Goal: Find specific page/section: Find specific page/section

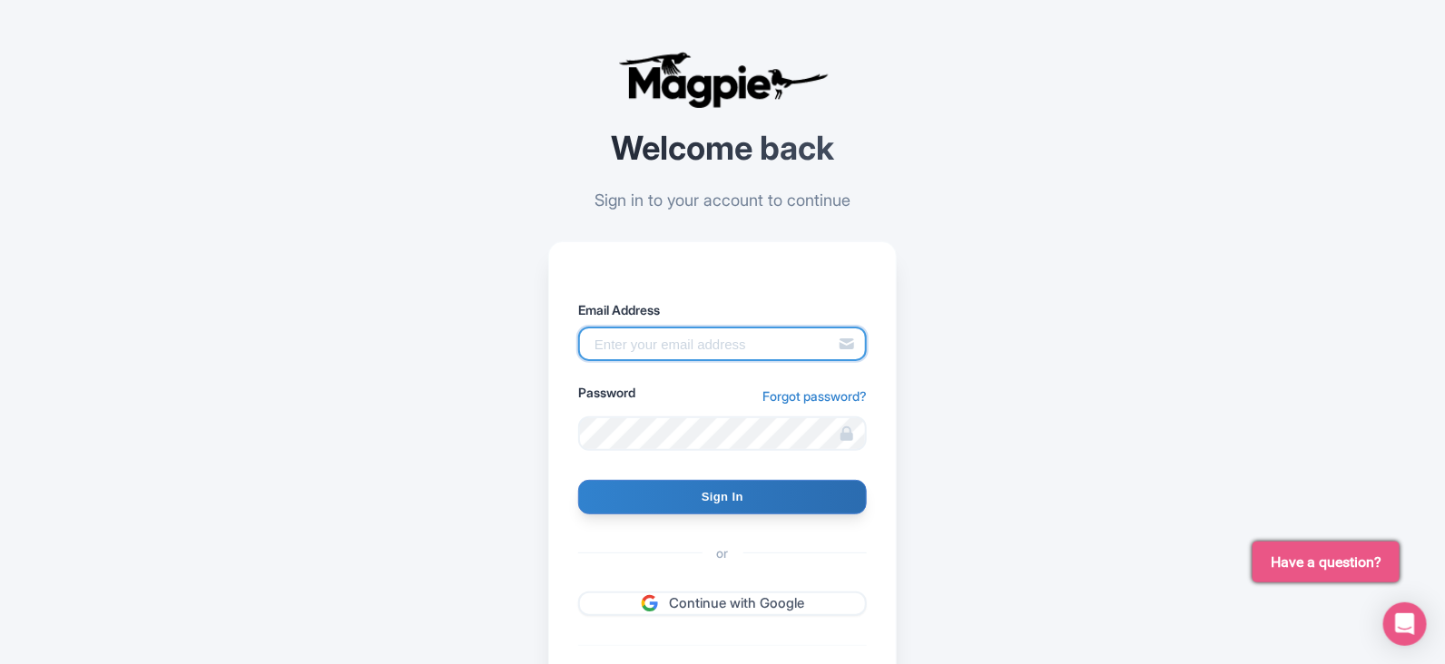
click at [649, 344] on input "Email Address" at bounding box center [722, 344] width 289 height 34
type input "[PERSON_NAME][EMAIL_ADDRESS][DOMAIN_NAME]"
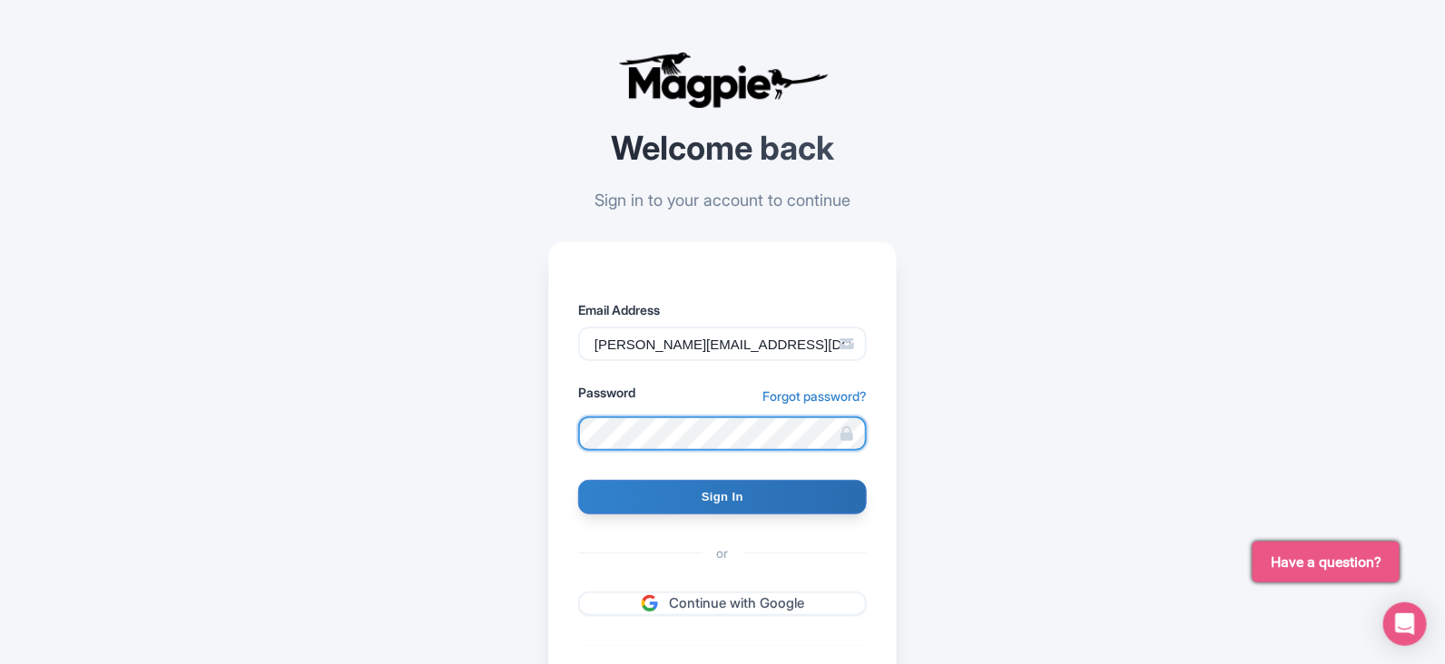
click at [578, 480] on input "Sign In" at bounding box center [722, 497] width 289 height 34
type input "Signing in..."
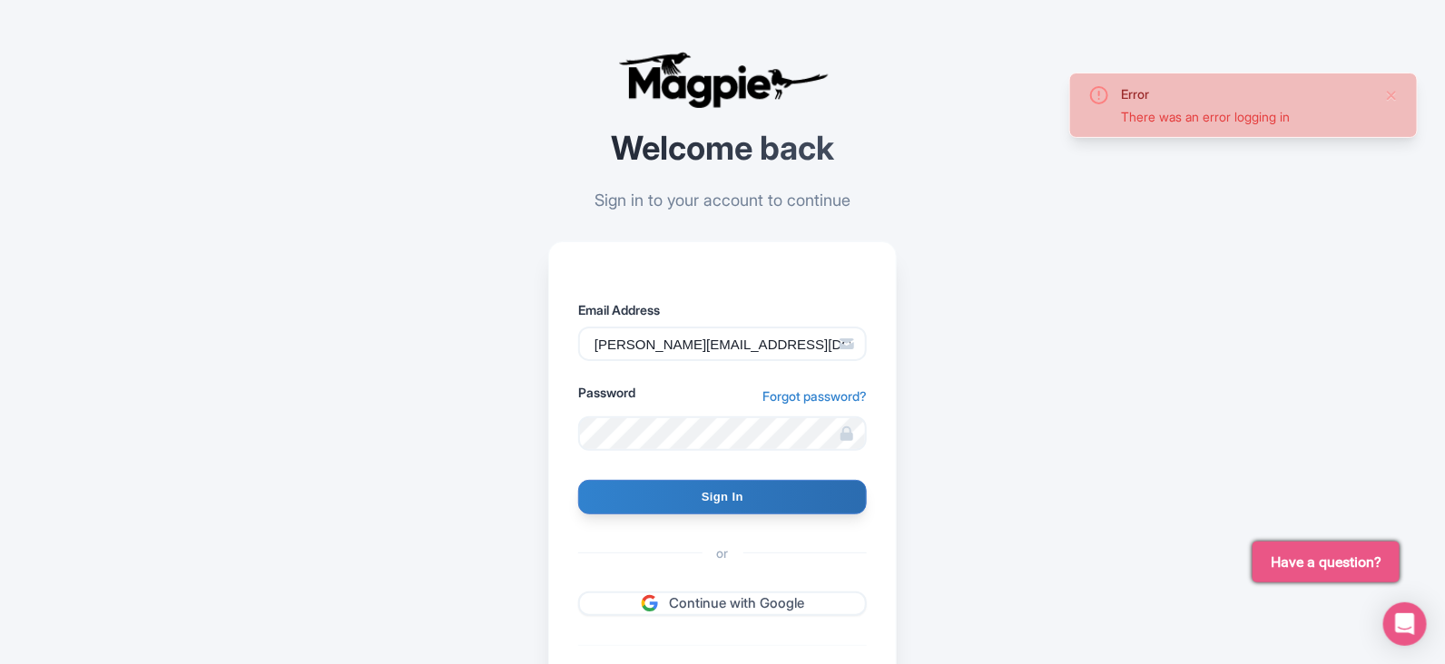
click at [578, 480] on input "Sign In" at bounding box center [722, 497] width 289 height 34
type input "Signing in..."
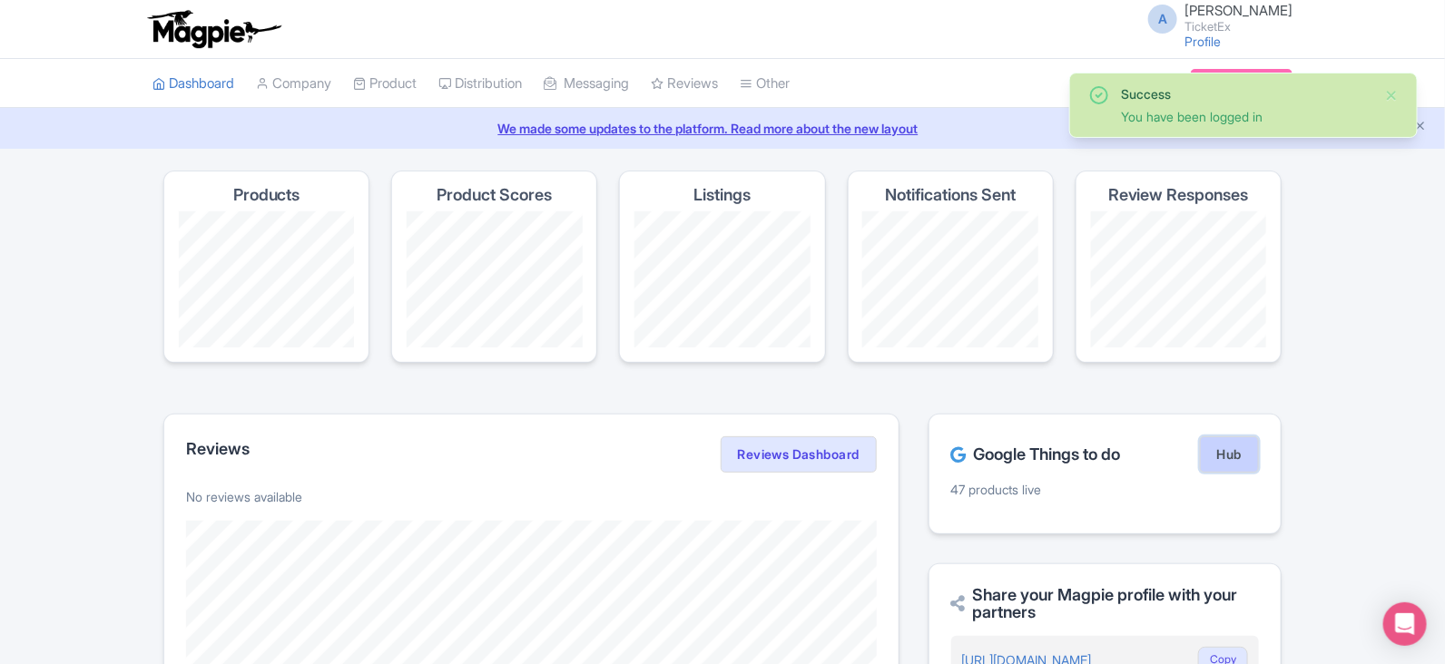
click at [1240, 452] on link "Hub" at bounding box center [1229, 455] width 59 height 36
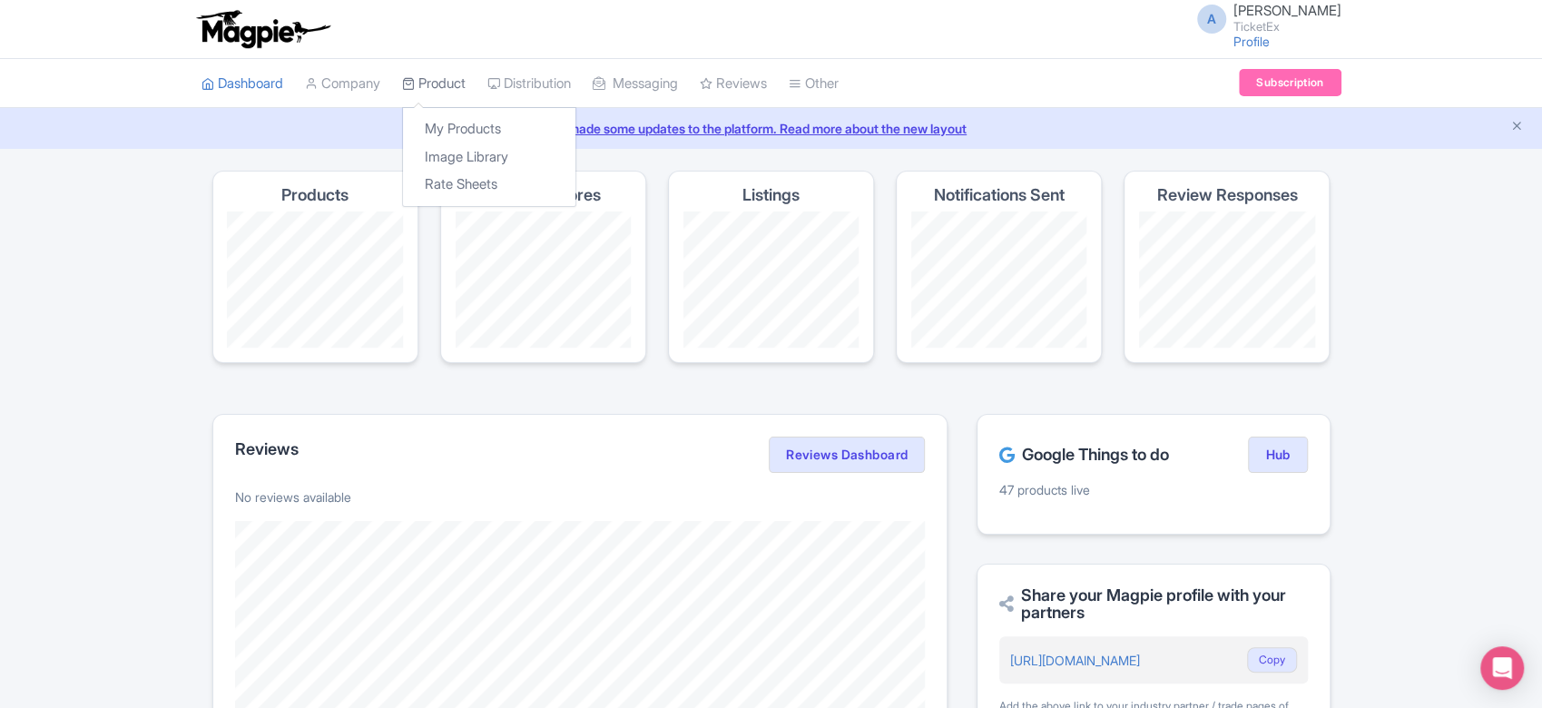
click at [442, 78] on link "Product" at bounding box center [434, 84] width 64 height 50
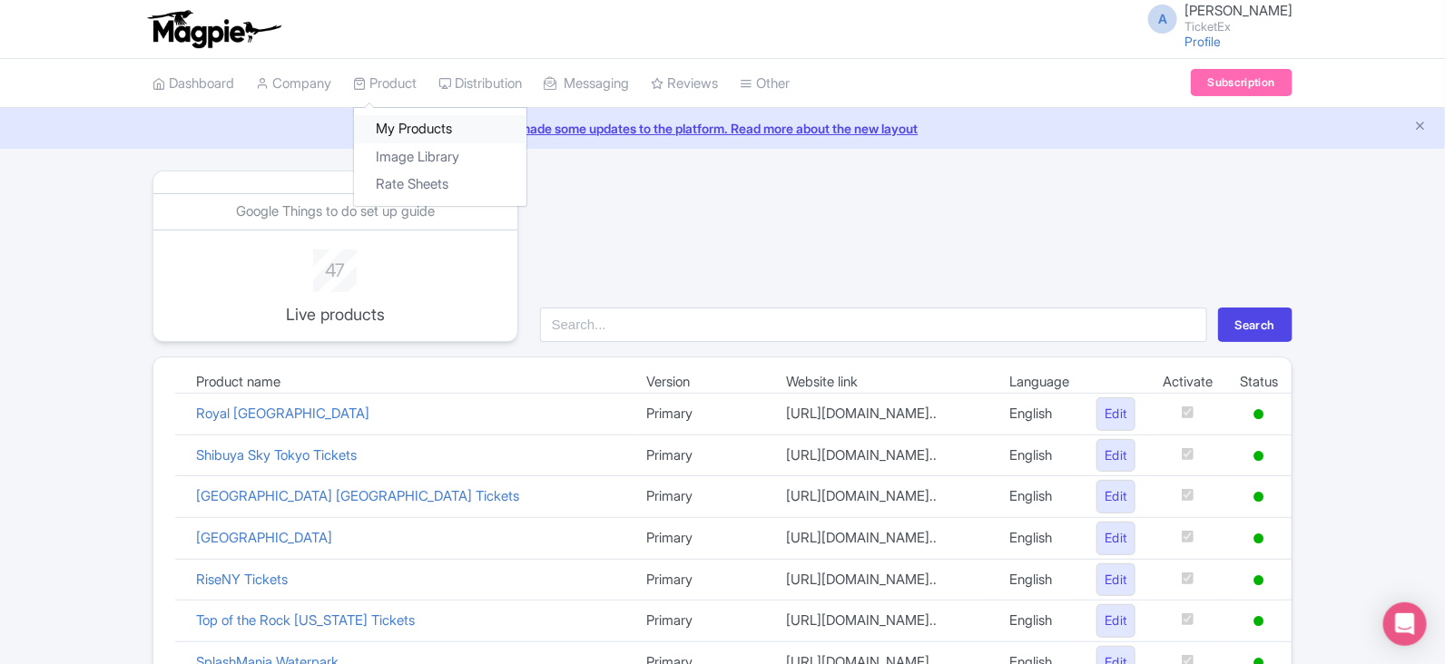
click at [400, 133] on link "My Products" at bounding box center [440, 129] width 172 height 28
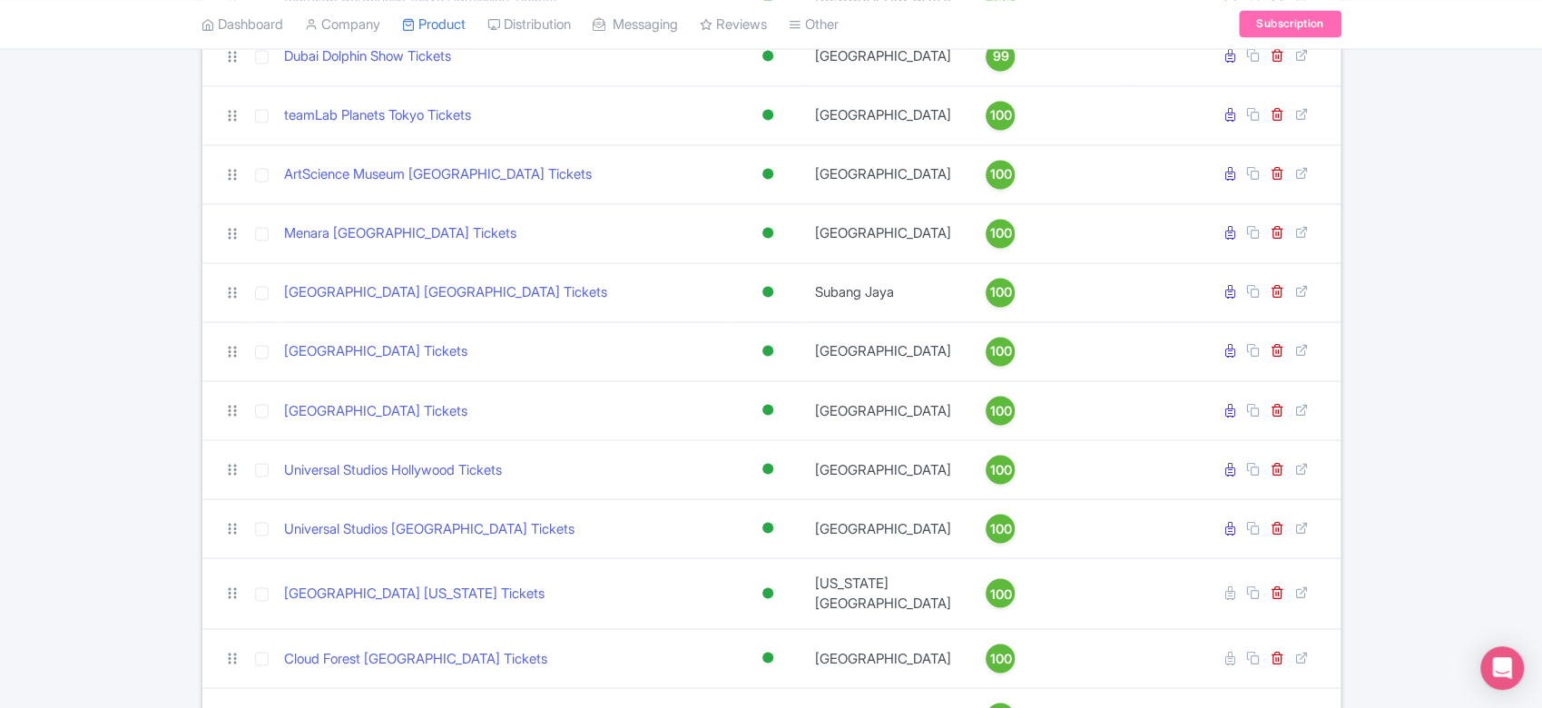
scroll to position [2077, 0]
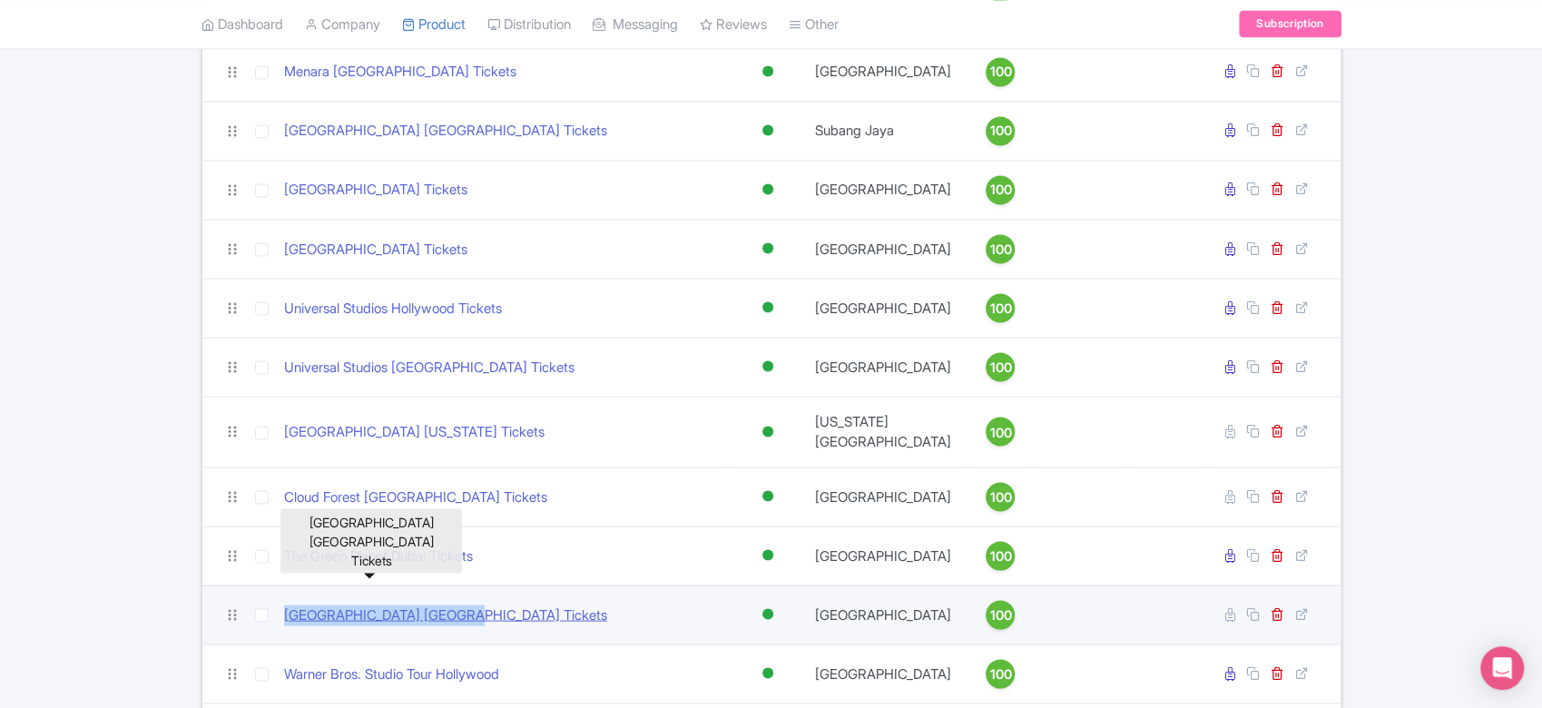
drag, startPoint x: 479, startPoint y: 556, endPoint x: 284, endPoint y: 549, distance: 195.3
click at [284, 605] on div "[GEOGRAPHIC_DATA] [GEOGRAPHIC_DATA] Tickets" at bounding box center [504, 615] width 441 height 21
copy link "[GEOGRAPHIC_DATA] [GEOGRAPHIC_DATA] Tickets"
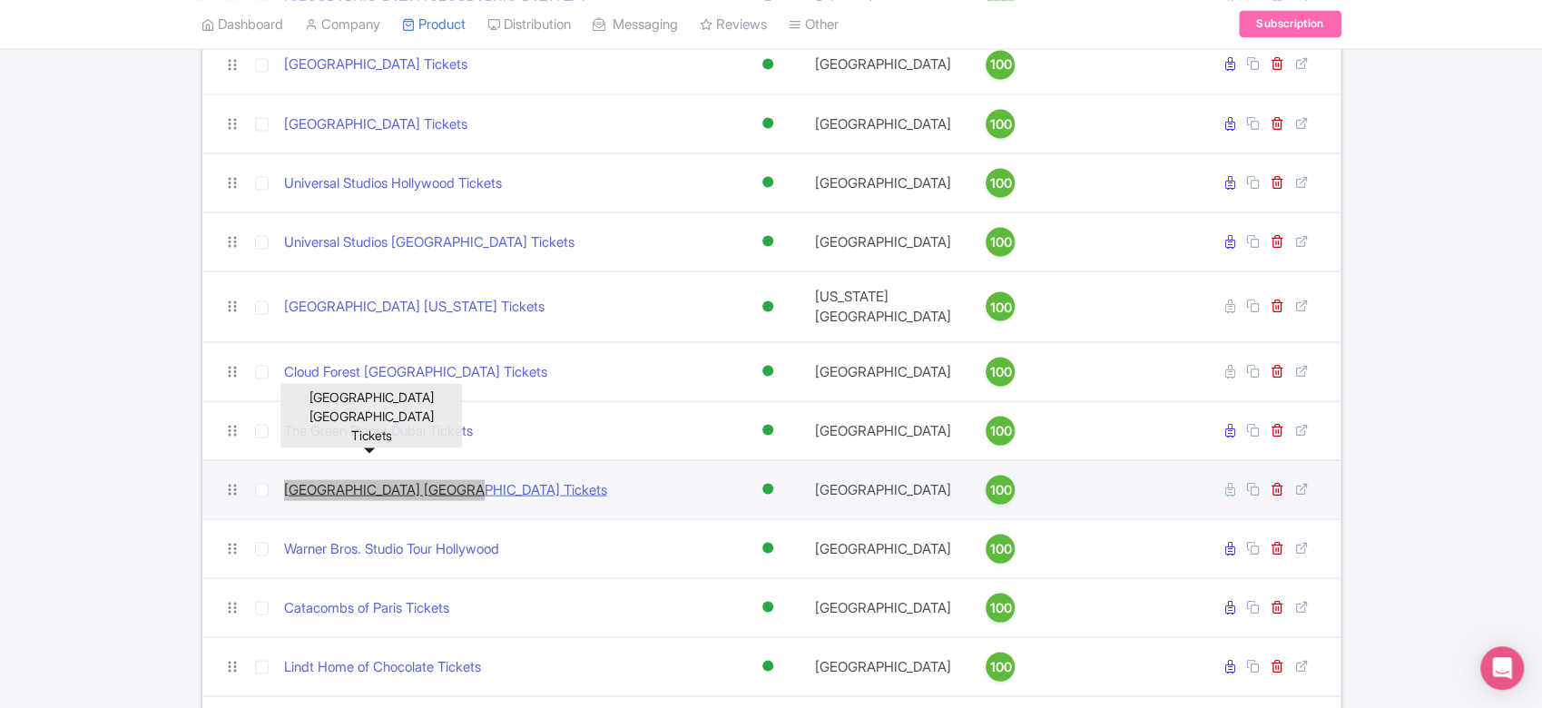
scroll to position [2238, 0]
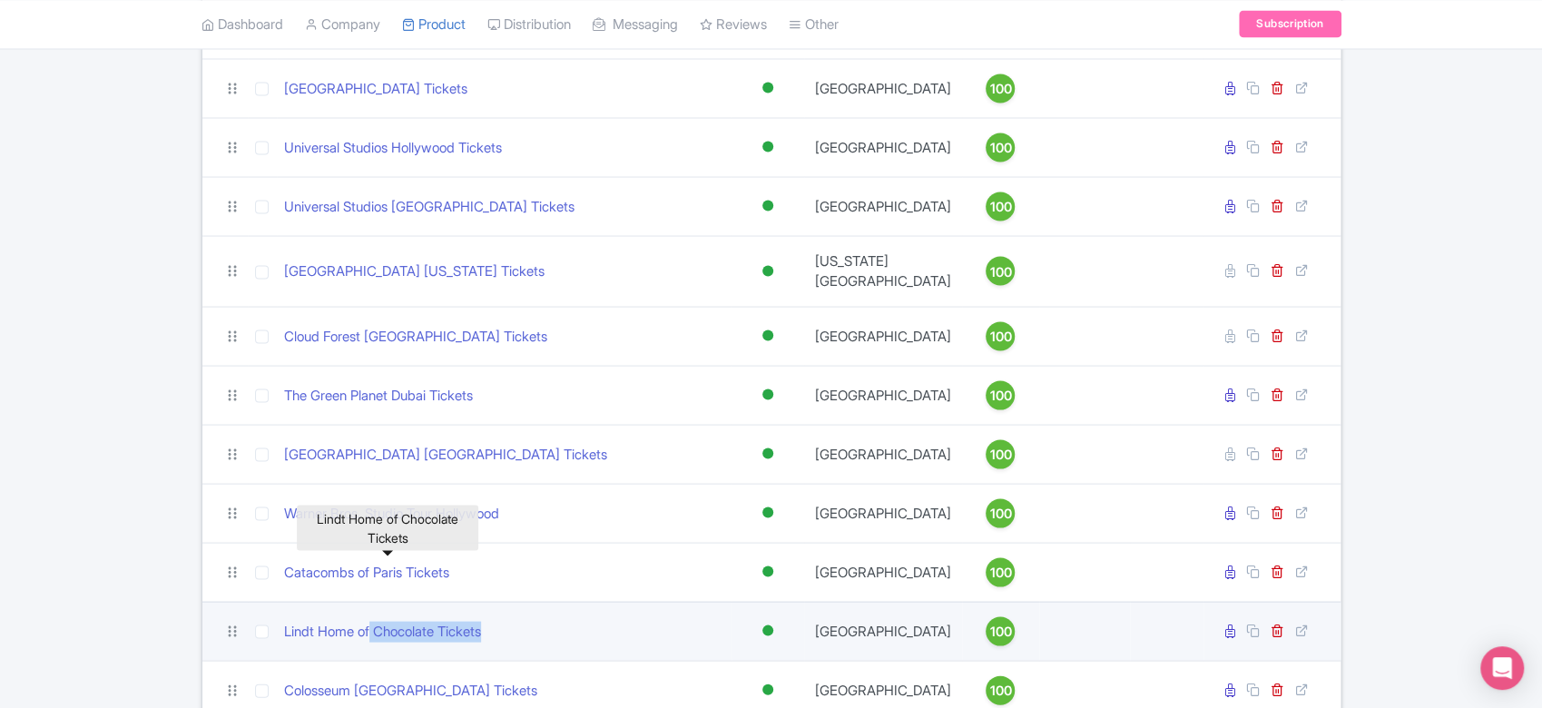
drag, startPoint x: 506, startPoint y: 565, endPoint x: 340, endPoint y: 577, distance: 165.7
click at [352, 601] on td "Lindt Home of Chocolate Tickets" at bounding box center [505, 630] width 456 height 59
click at [294, 601] on td "Lindt Home of Chocolate Tickets" at bounding box center [505, 630] width 456 height 59
drag, startPoint x: 290, startPoint y: 580, endPoint x: 284, endPoint y: 563, distance: 18.4
click at [284, 601] on td "Lindt Home of Chocolate Tickets" at bounding box center [505, 630] width 456 height 59
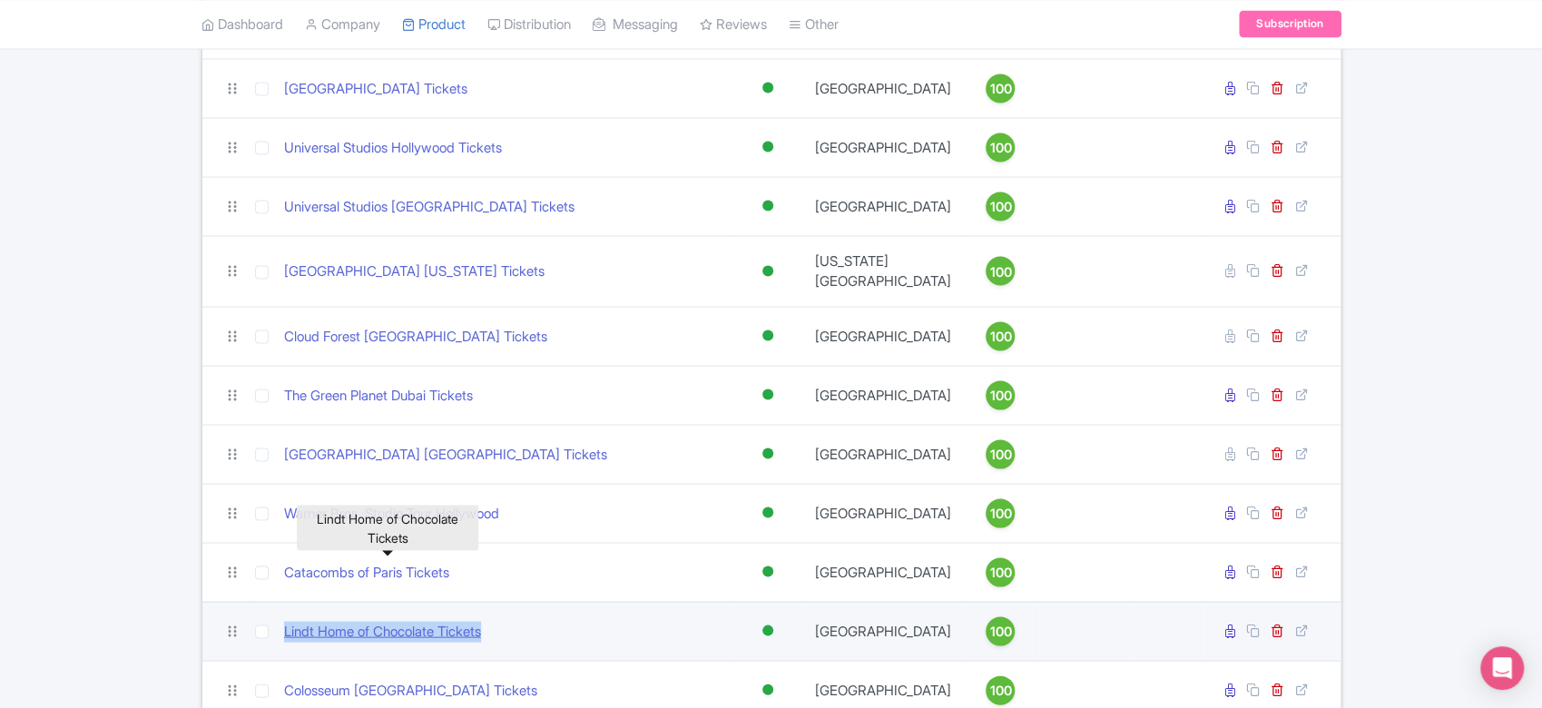
drag, startPoint x: 513, startPoint y: 566, endPoint x: 284, endPoint y: 571, distance: 228.8
click at [284, 621] on div "Lindt Home of Chocolate Tickets" at bounding box center [504, 631] width 441 height 21
copy link "Lindt Home of Chocolate Tickets"
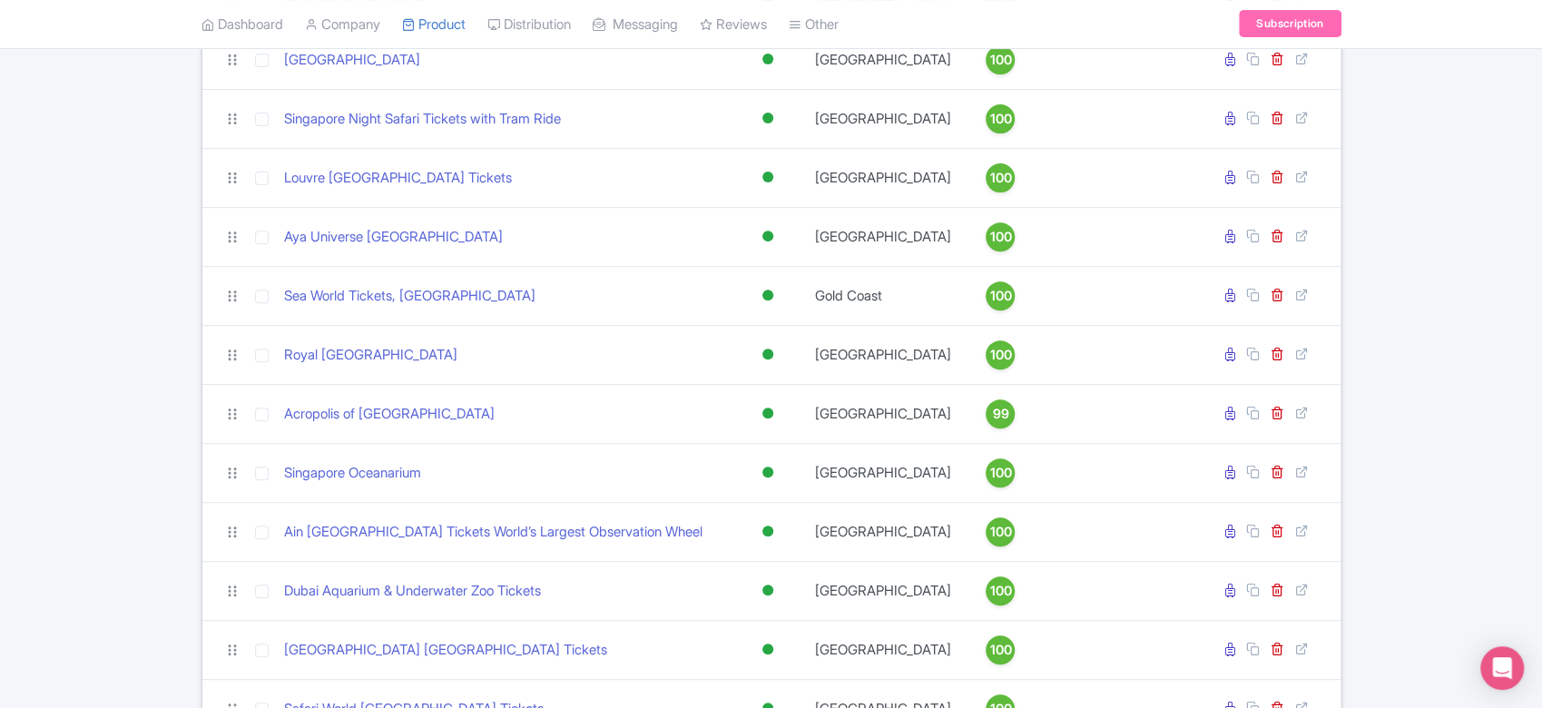
scroll to position [0, 0]
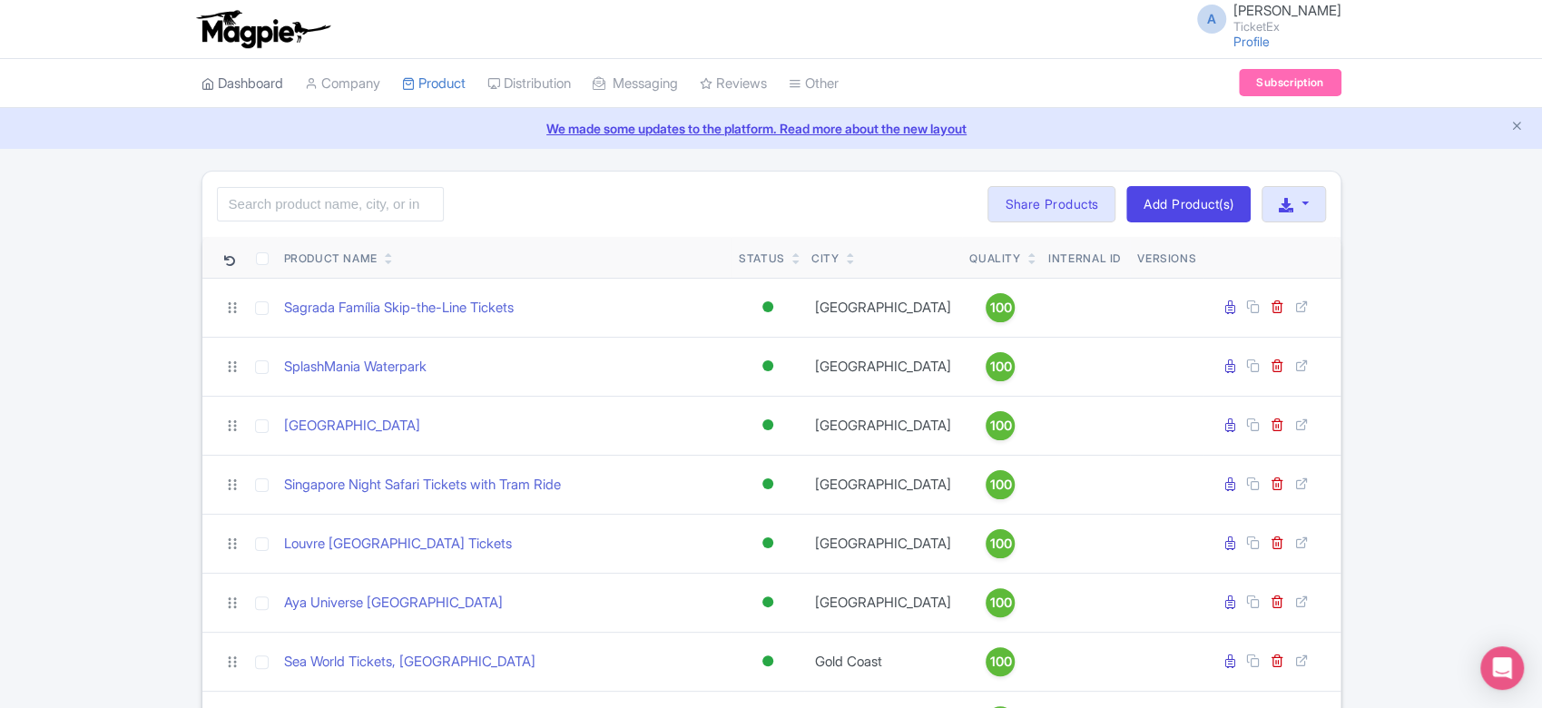
click at [251, 84] on link "Dashboard" at bounding box center [243, 84] width 82 height 50
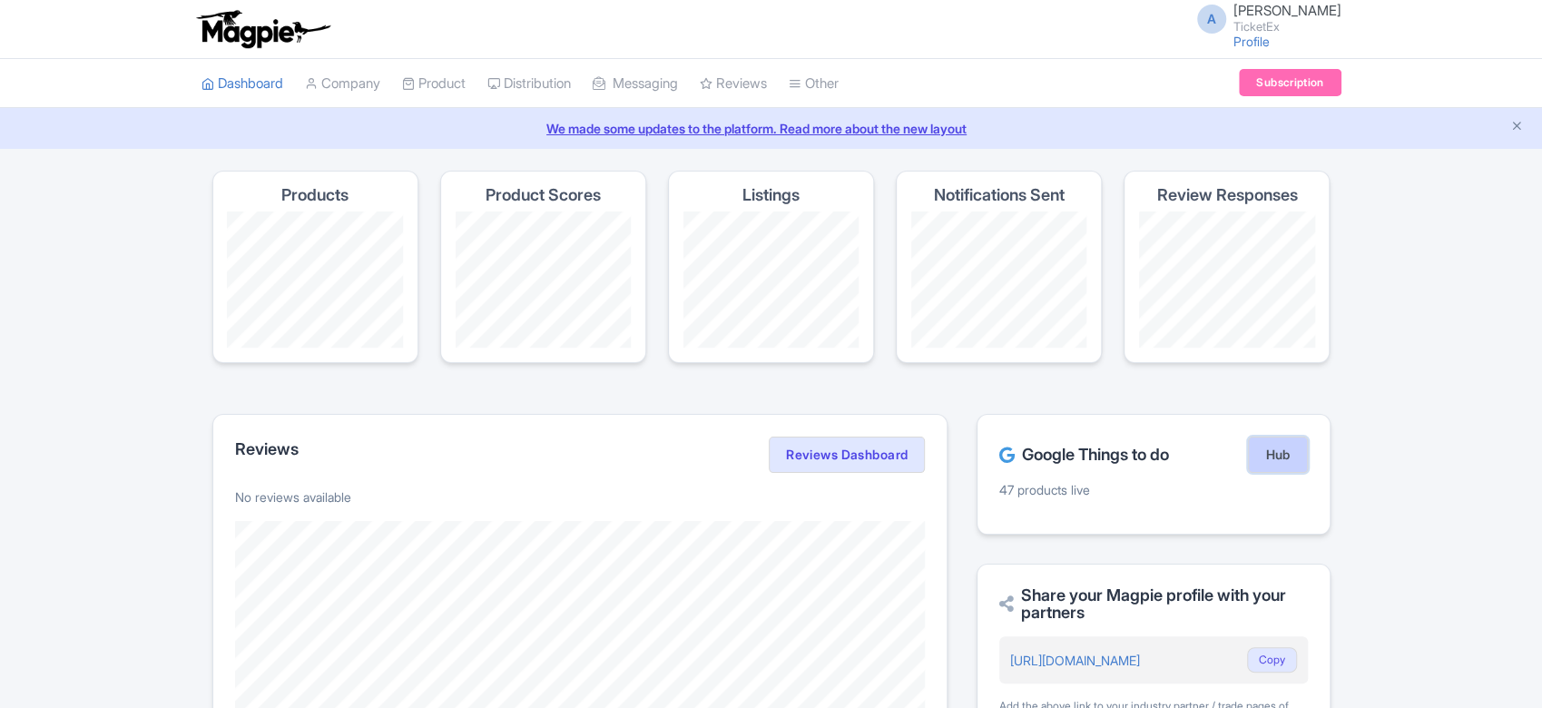
click at [1281, 443] on link "Hub" at bounding box center [1277, 455] width 59 height 36
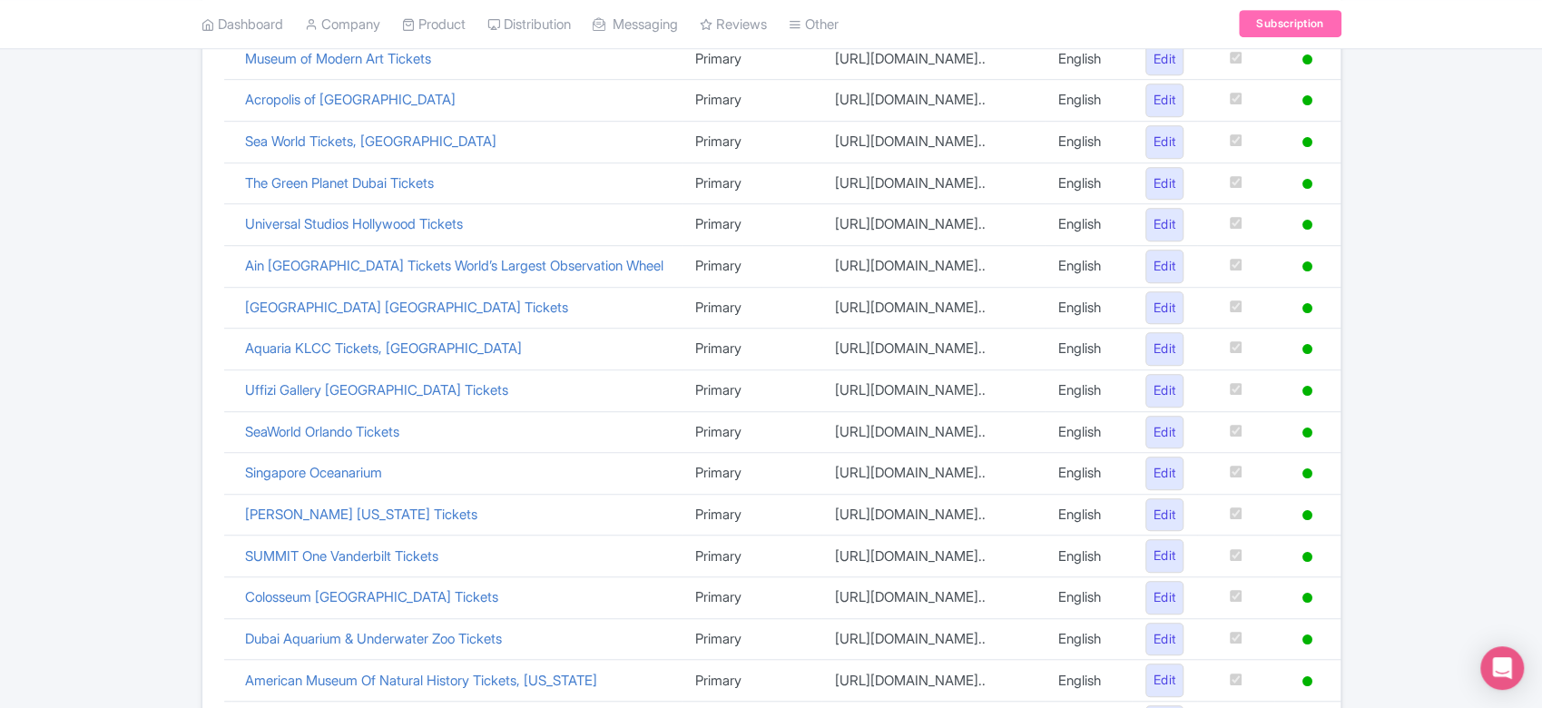
scroll to position [806, 0]
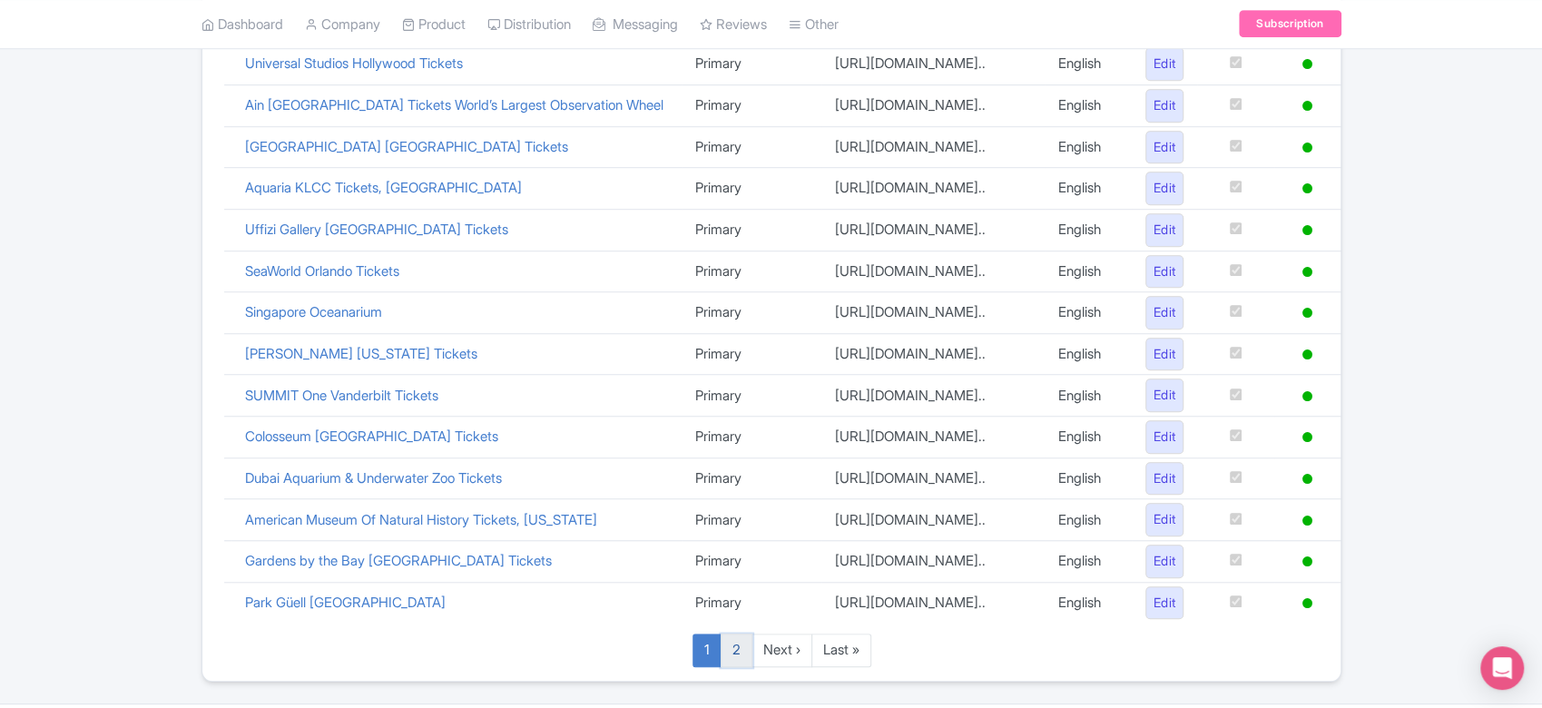
click at [733, 647] on link "2" at bounding box center [737, 651] width 32 height 34
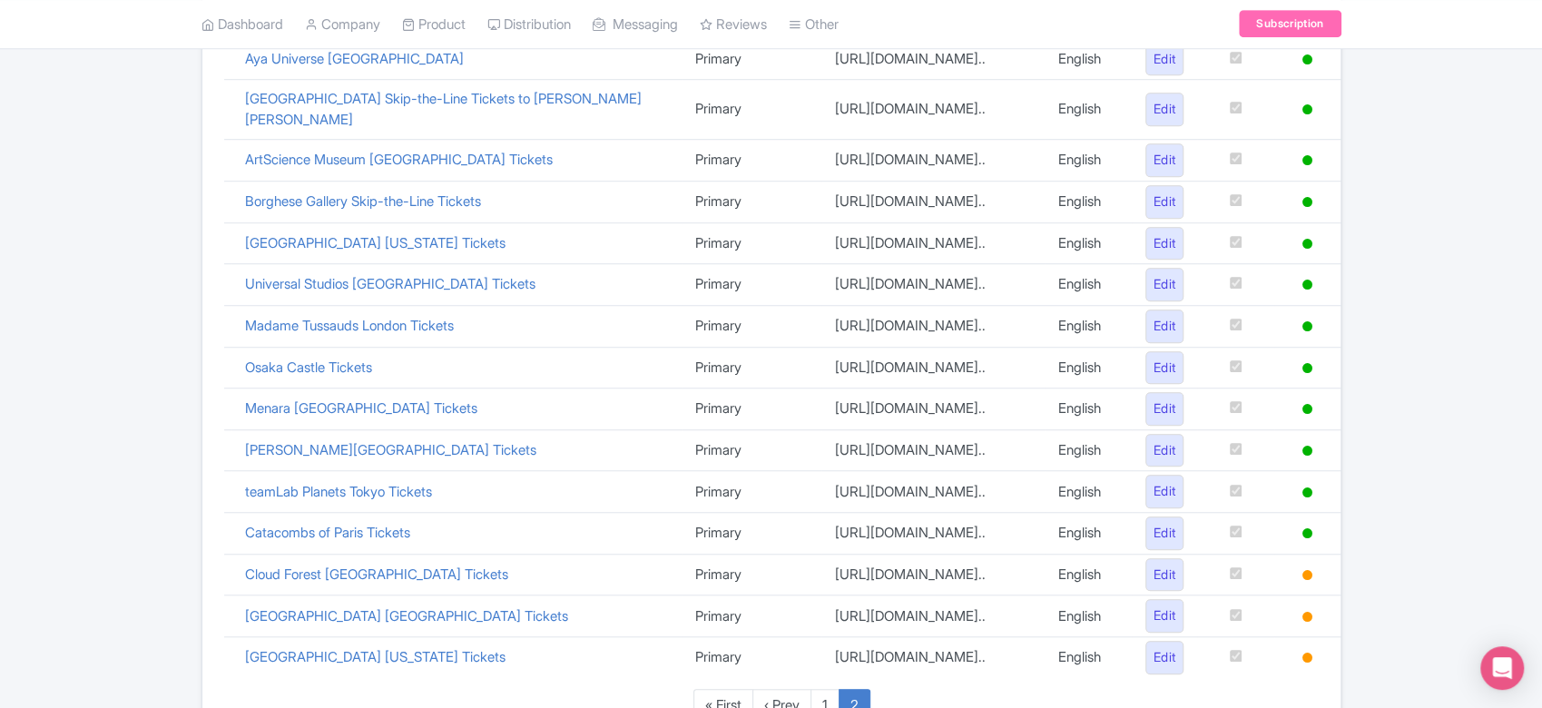
scroll to position [806, 0]
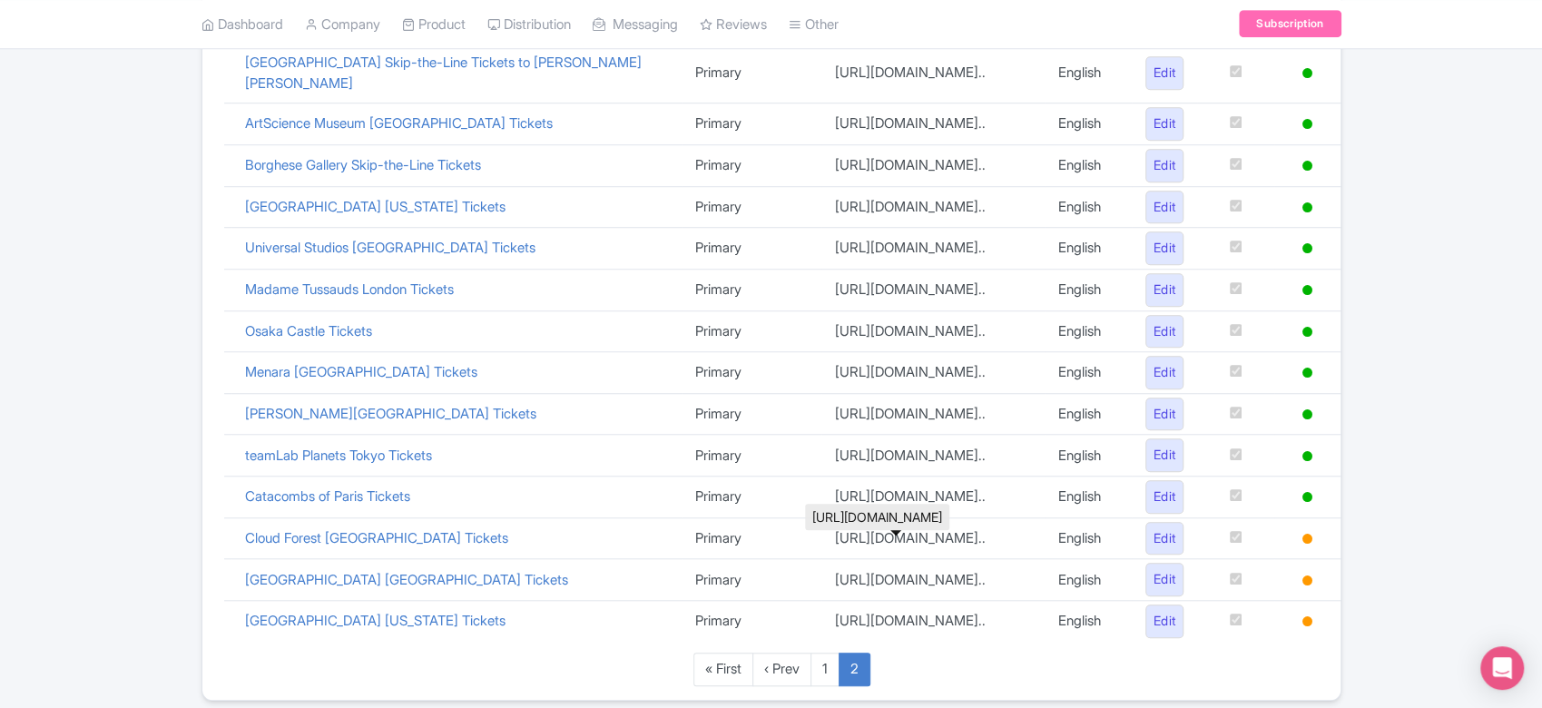
click at [872, 601] on td "https://www.ticketex.co/activity/103/..." at bounding box center [933, 621] width 223 height 41
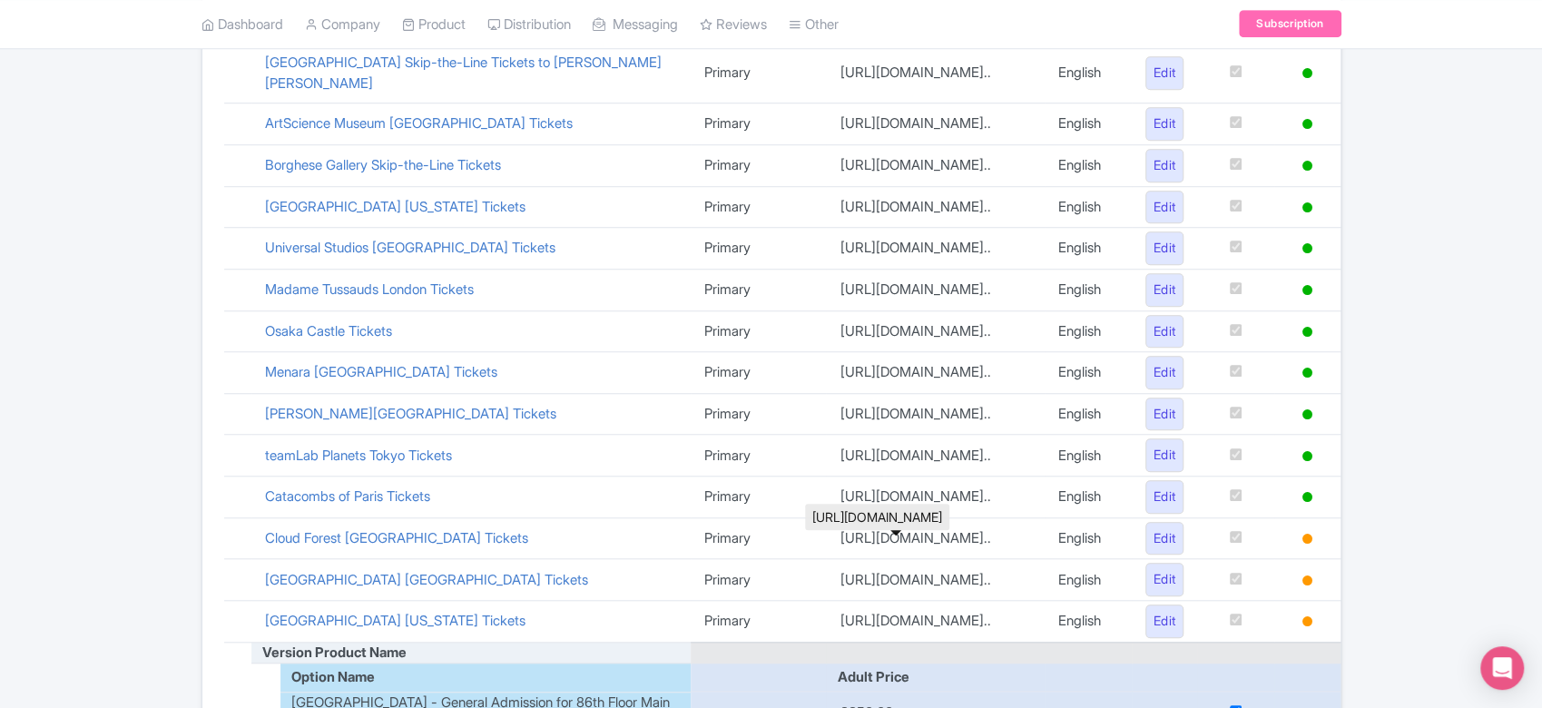
click at [872, 601] on td "[URL][DOMAIN_NAME].." at bounding box center [935, 622] width 218 height 42
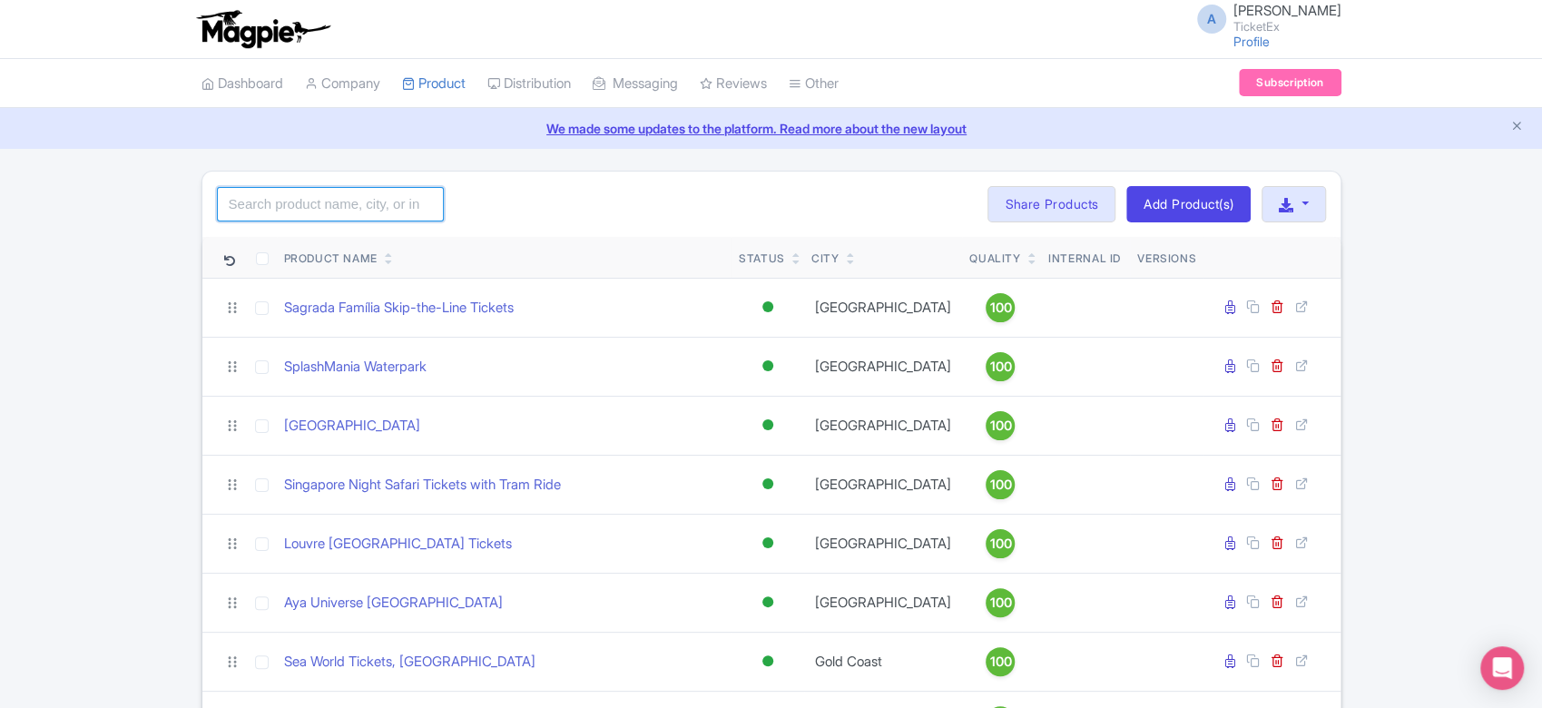
click at [325, 204] on input "search" at bounding box center [330, 204] width 227 height 34
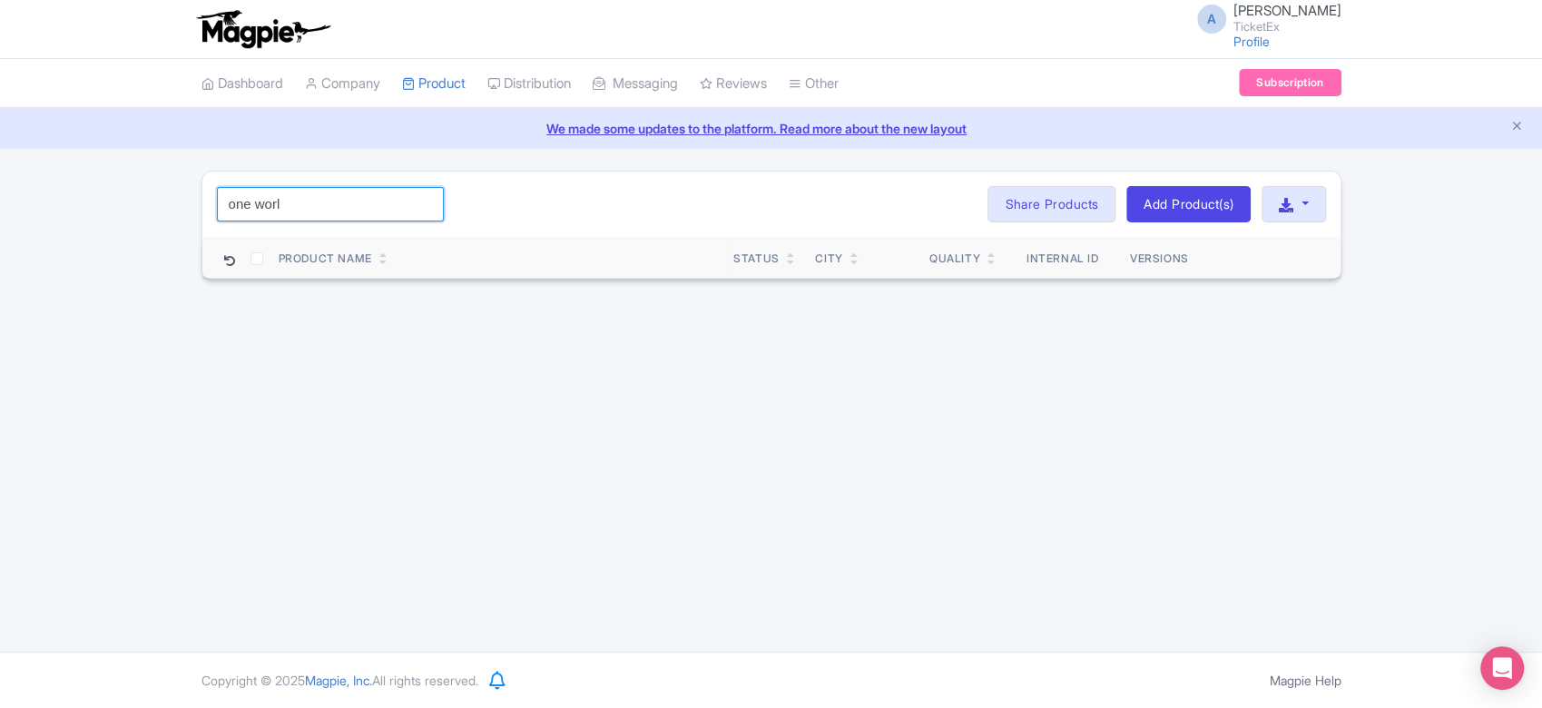
drag, startPoint x: 330, startPoint y: 204, endPoint x: 65, endPoint y: 205, distance: 264.2
click at [65, 205] on div "one worl Search Bulk Actions Delete Add to Collection Share Products Add to Col…" at bounding box center [771, 225] width 1542 height 109
drag, startPoint x: 261, startPoint y: 205, endPoint x: 157, endPoint y: 195, distance: 104.0
click at [157, 195] on div "kyot Search Bulk Actions Delete Add to Collection Share Products Add to Collect…" at bounding box center [771, 225] width 1542 height 109
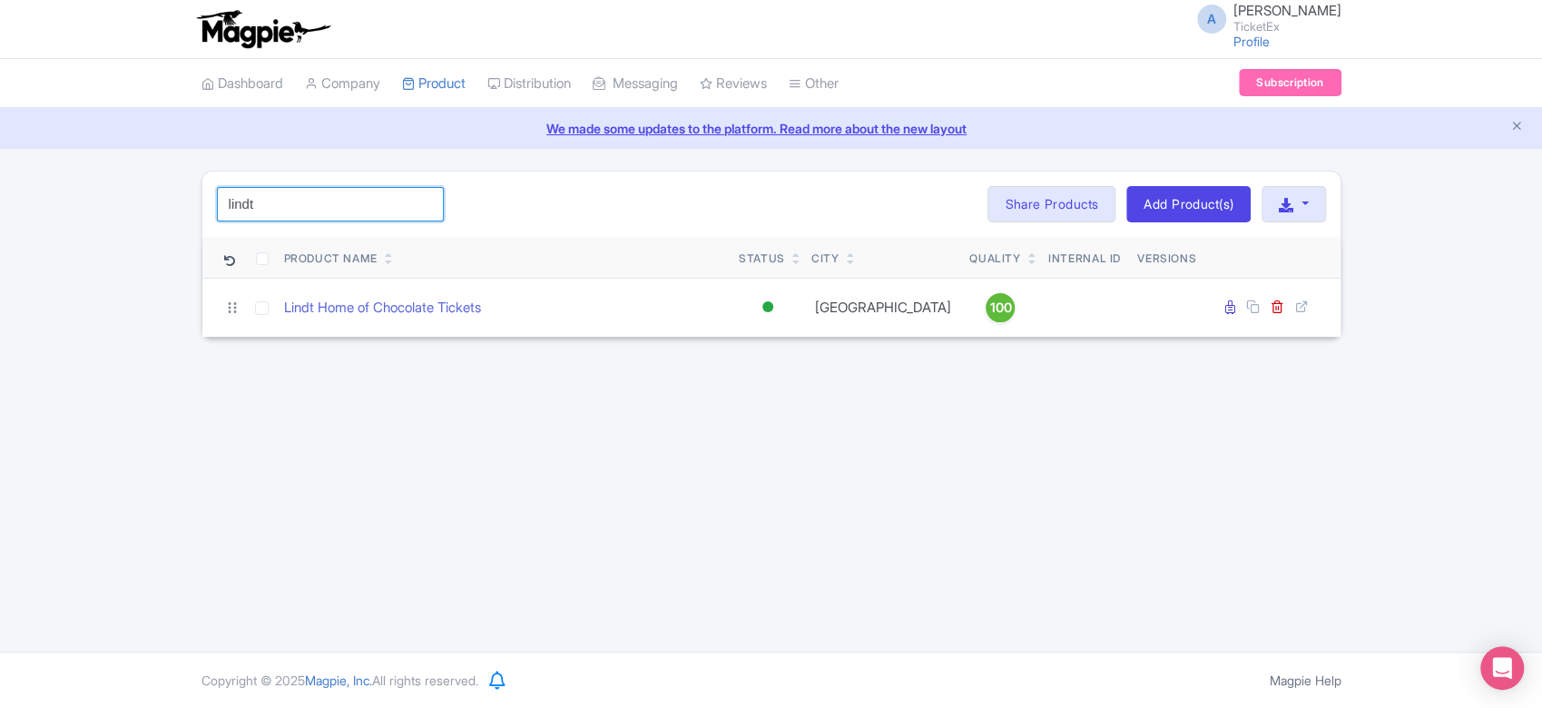
drag, startPoint x: 273, startPoint y: 205, endPoint x: 0, endPoint y: 163, distance: 276.4
click at [0, 163] on div "A Anshul Chittodiya TicketEx Profile Users Settings Sign out Dashboard Company …" at bounding box center [771, 326] width 1542 height 652
drag, startPoint x: 298, startPoint y: 204, endPoint x: 211, endPoint y: 195, distance: 87.6
click at [231, 200] on input "warner" at bounding box center [330, 204] width 227 height 34
click at [283, 200] on input "warner" at bounding box center [330, 204] width 227 height 34
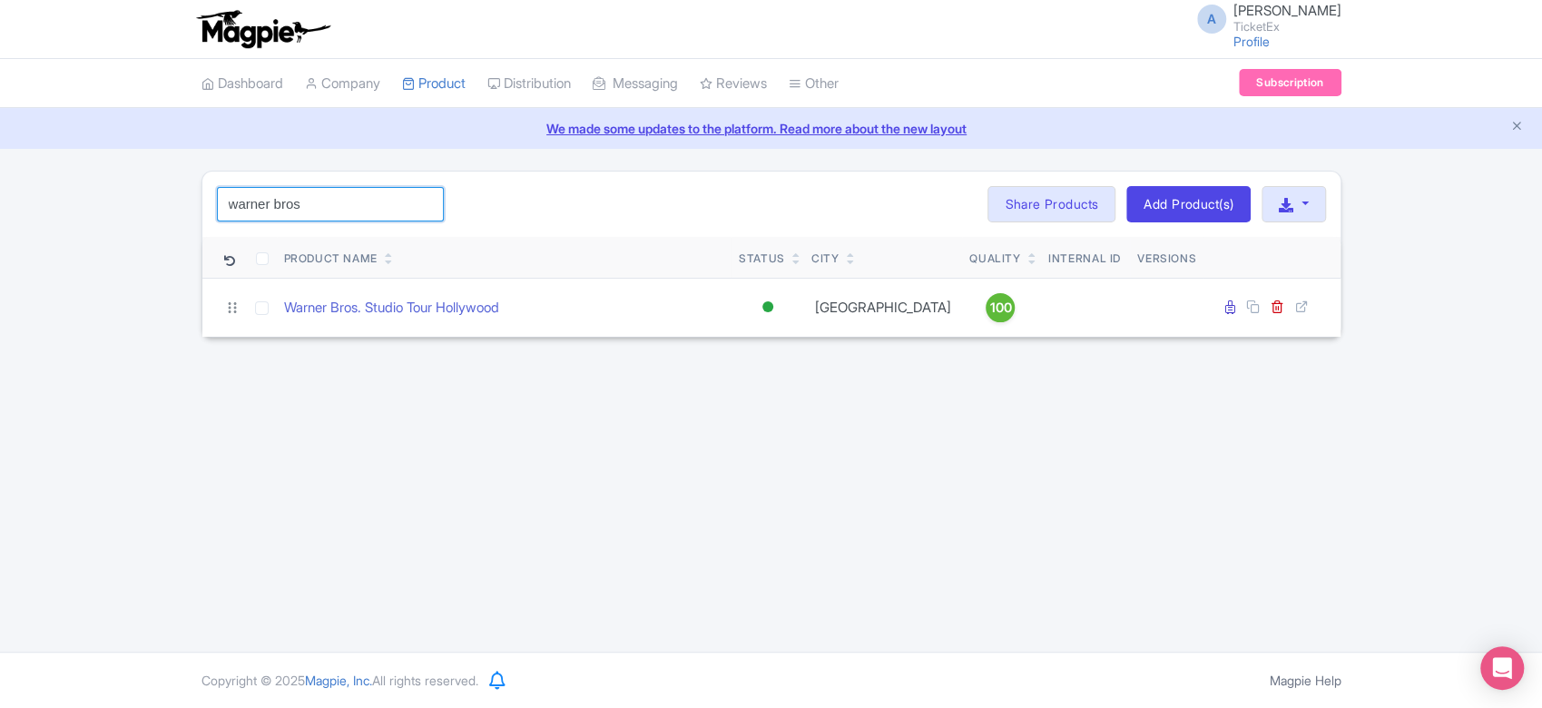
drag, startPoint x: 320, startPoint y: 203, endPoint x: 27, endPoint y: 172, distance: 293.9
click at [27, 172] on div "warner bros Search Bulk Actions Delete Add to Collection Share Products Add to …" at bounding box center [771, 254] width 1542 height 167
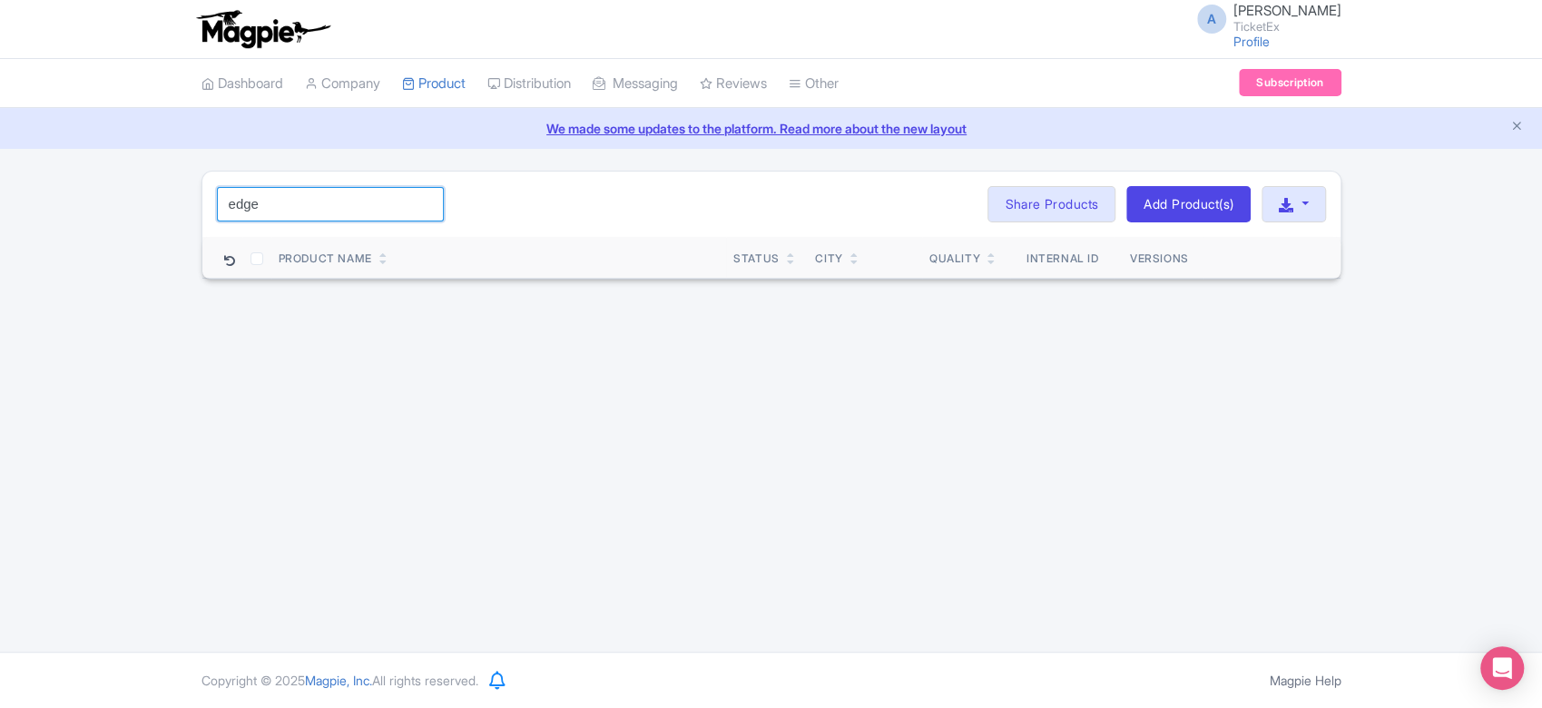
drag, startPoint x: 314, startPoint y: 207, endPoint x: 172, endPoint y: 208, distance: 142.5
click at [172, 208] on div "edge Search Bulk Actions Delete Add to Collection Share Products Add to Collect…" at bounding box center [771, 225] width 1542 height 109
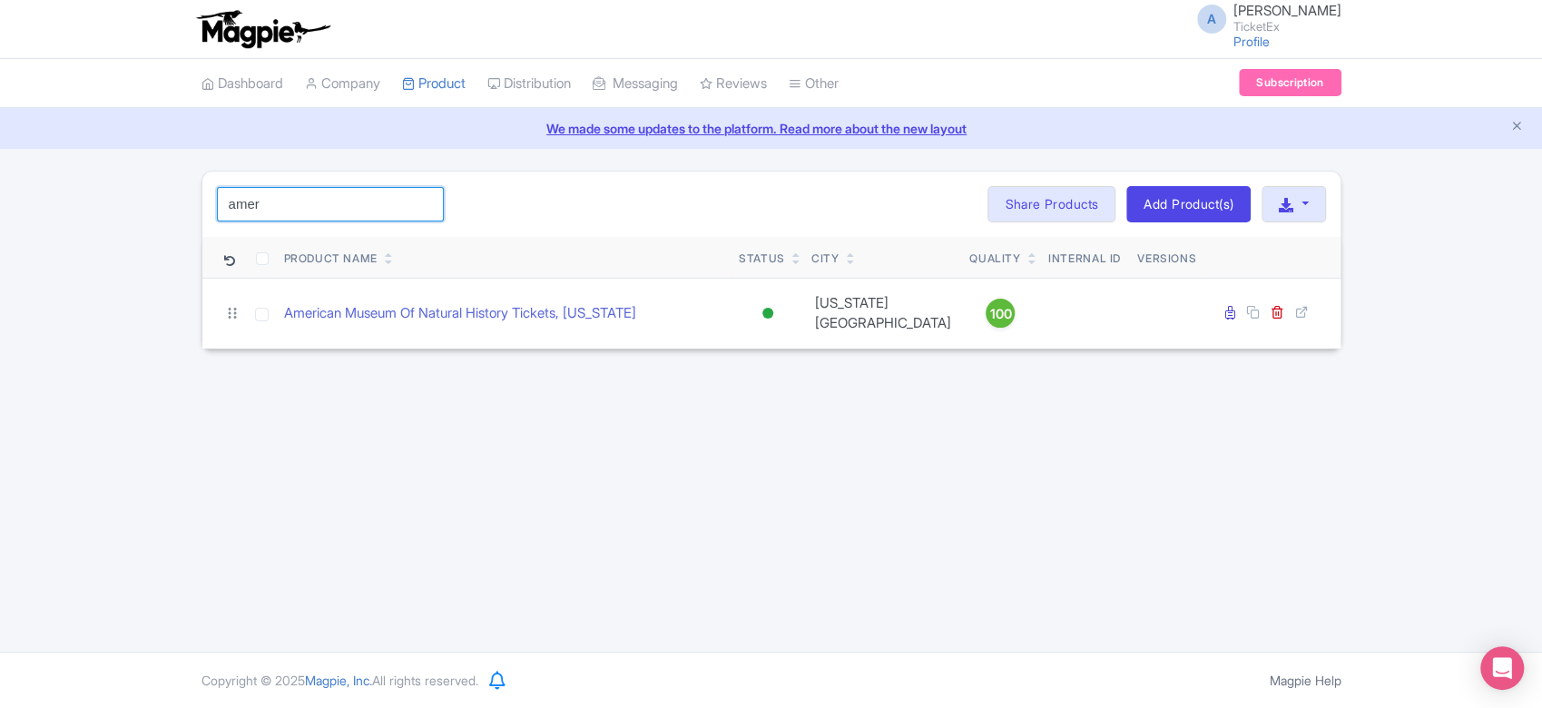
drag, startPoint x: 310, startPoint y: 204, endPoint x: 171, endPoint y: 183, distance: 140.5
click at [171, 183] on div "amer Search Bulk Actions Delete Add to Collection Share Products Add to Collect…" at bounding box center [771, 260] width 1542 height 179
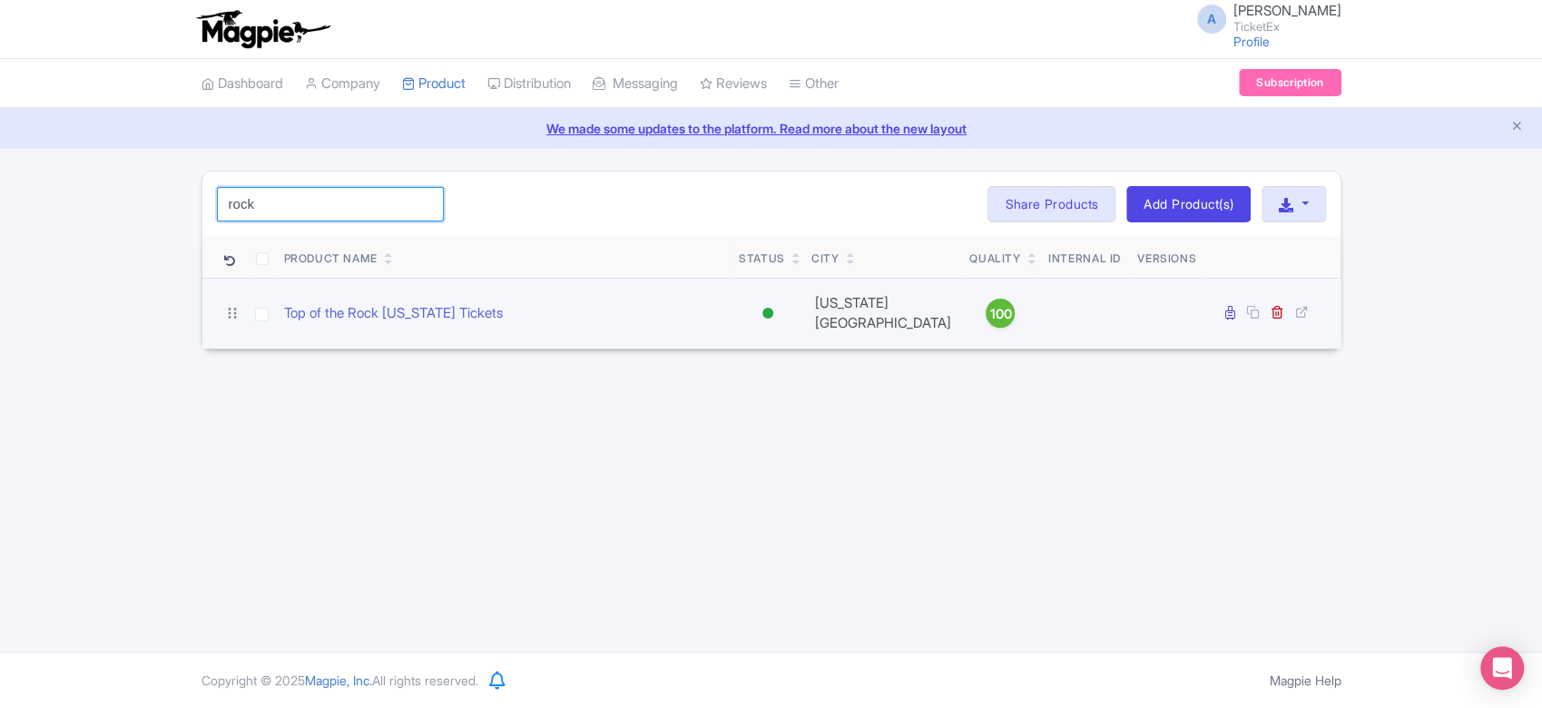
type input "rock"
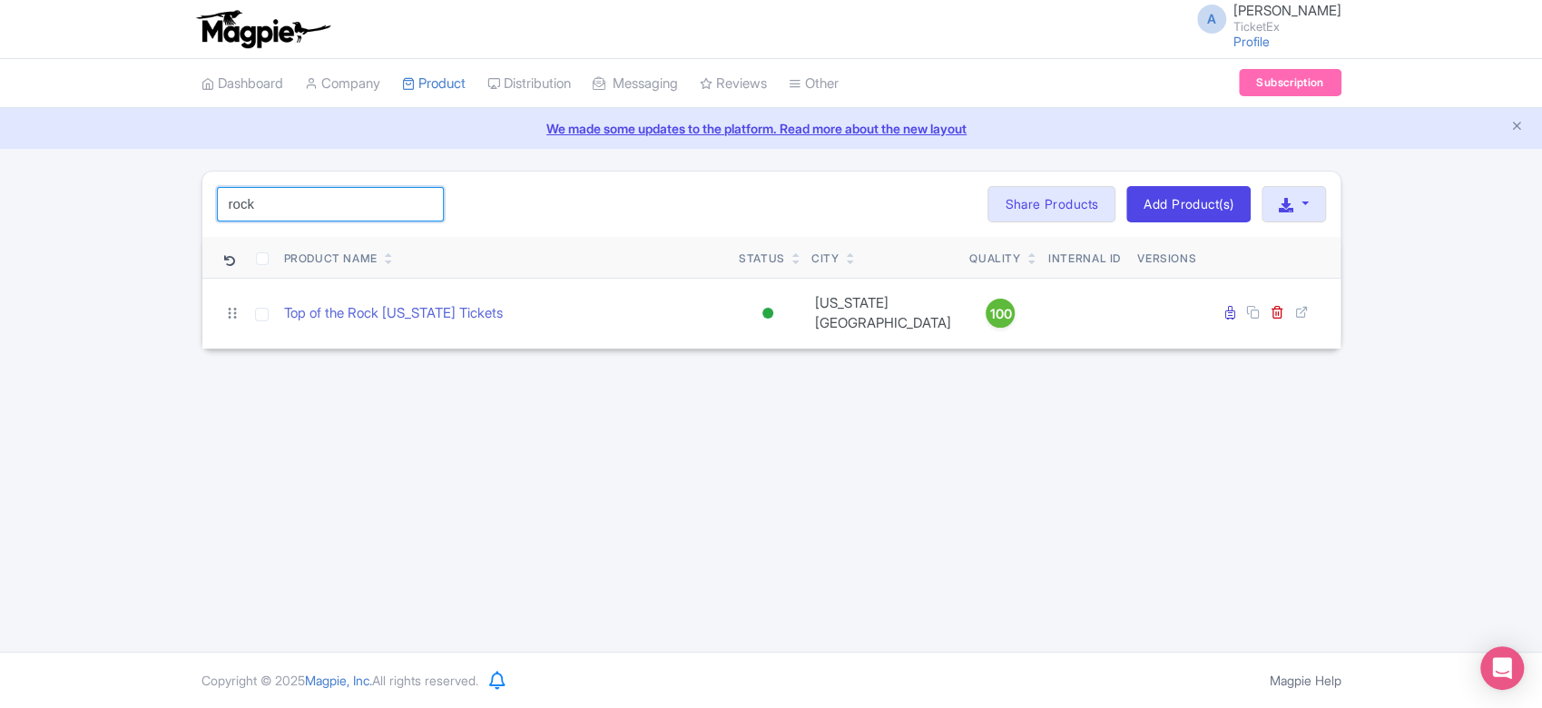
click at [420, 202] on input "rock" at bounding box center [330, 204] width 227 height 34
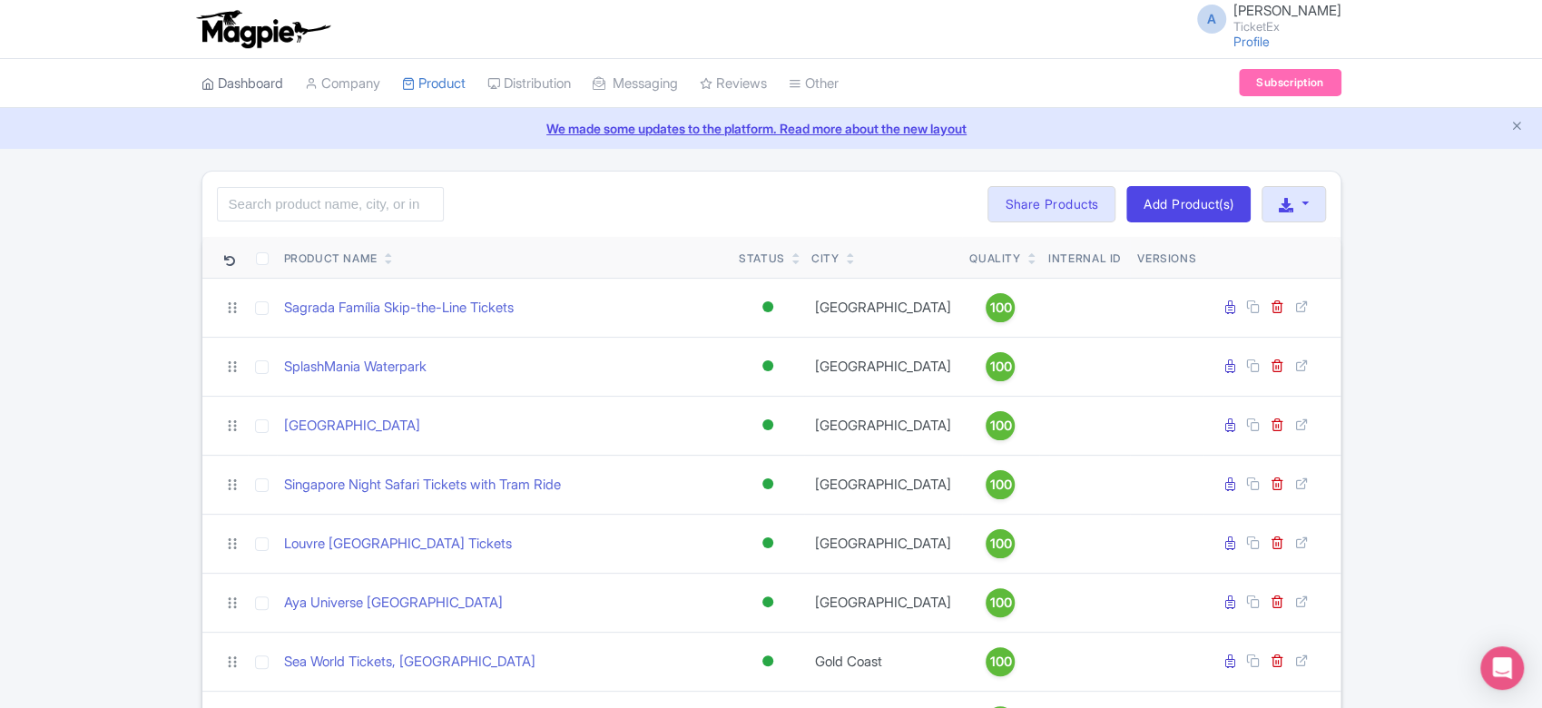
click at [242, 87] on link "Dashboard" at bounding box center [243, 84] width 82 height 50
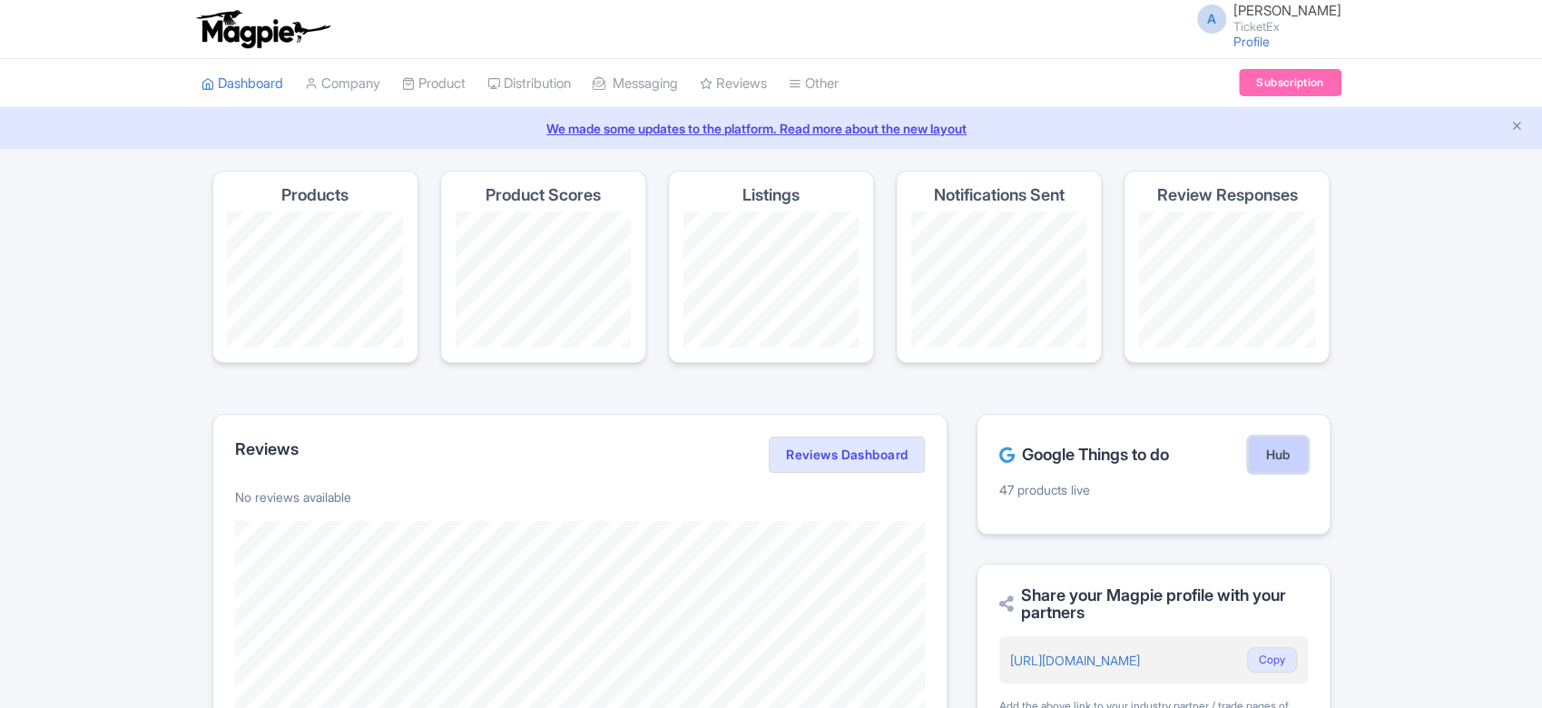
click at [1276, 450] on link "Hub" at bounding box center [1277, 455] width 59 height 36
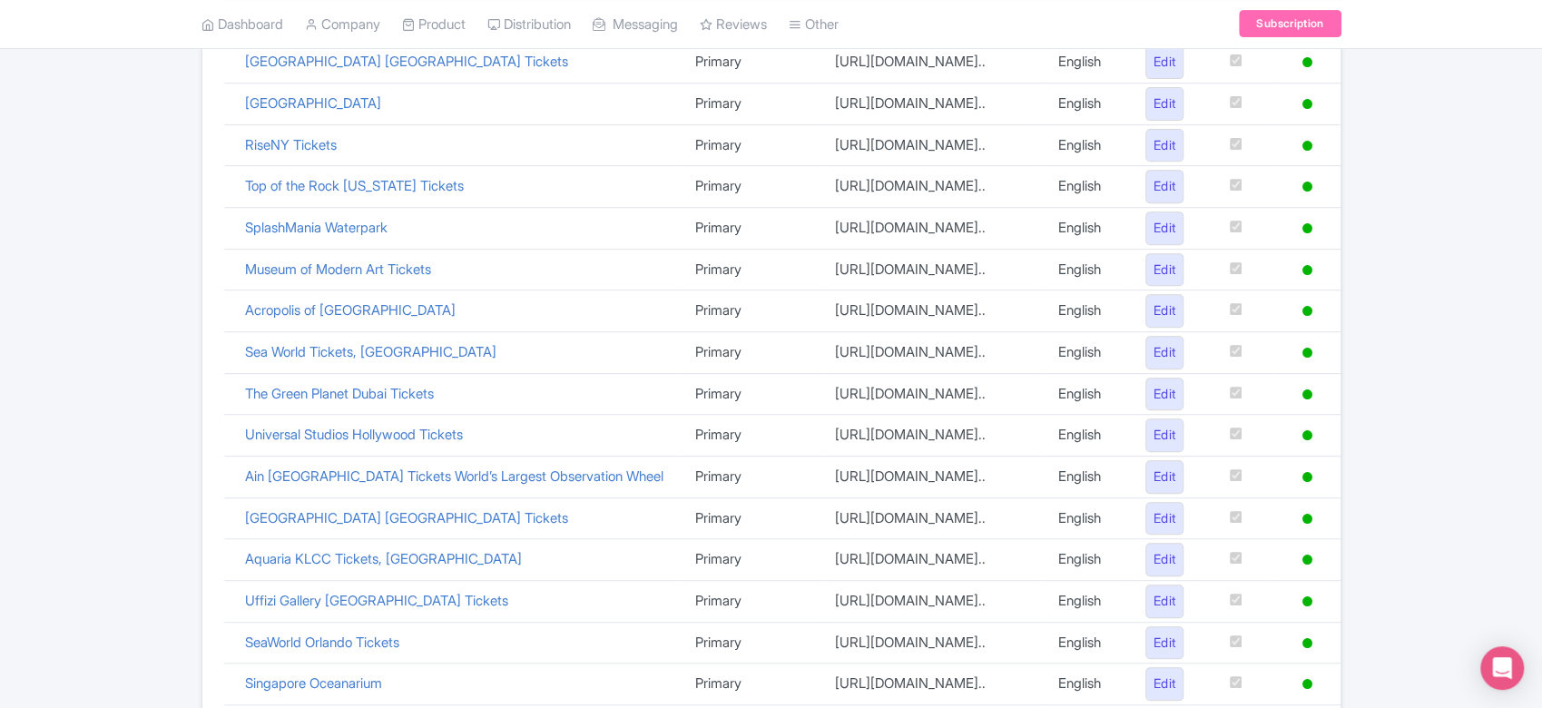
scroll to position [849, 0]
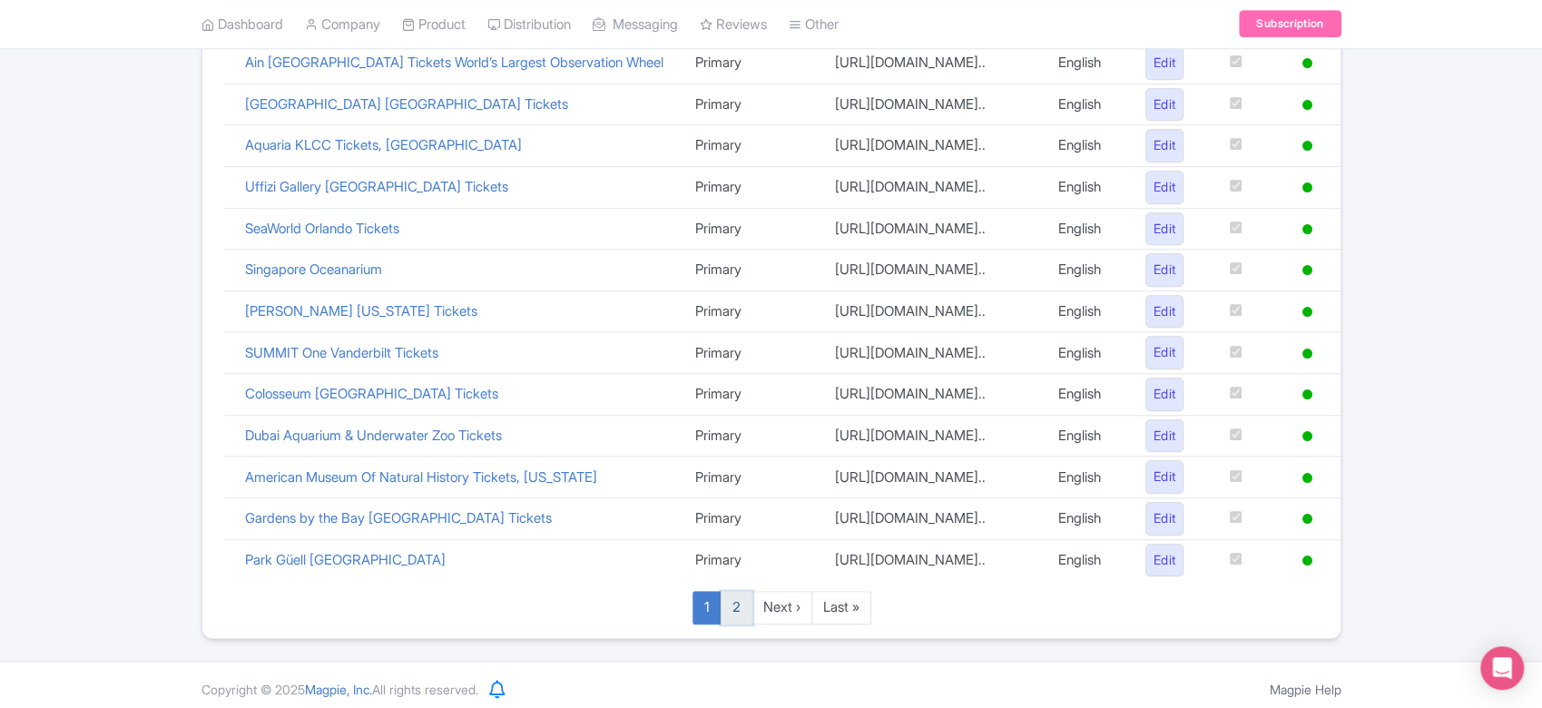
click at [737, 591] on link "2" at bounding box center [737, 608] width 32 height 34
